Goal: Submit feedback/report problem

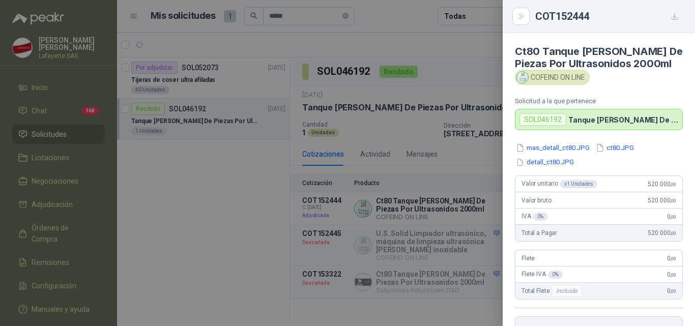
scroll to position [433, 0]
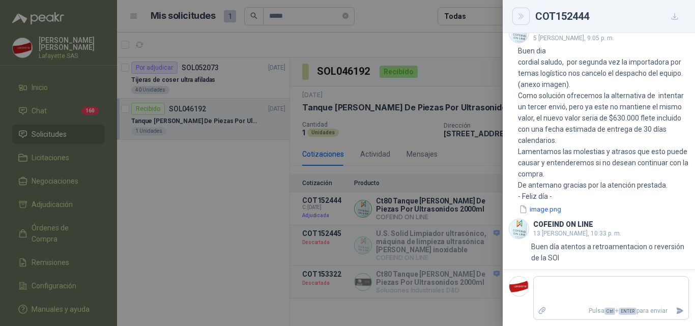
click at [517, 16] on icon "Close" at bounding box center [521, 16] width 9 height 9
